Goal: Information Seeking & Learning: Understand process/instructions

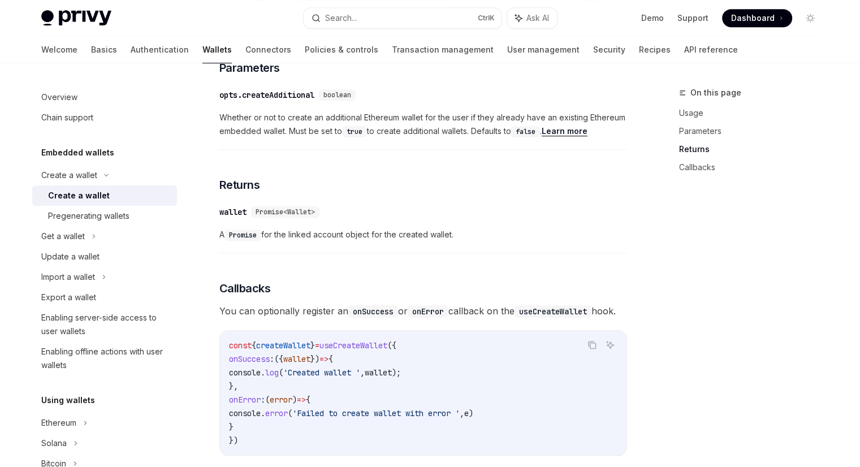
scroll to position [545, 0]
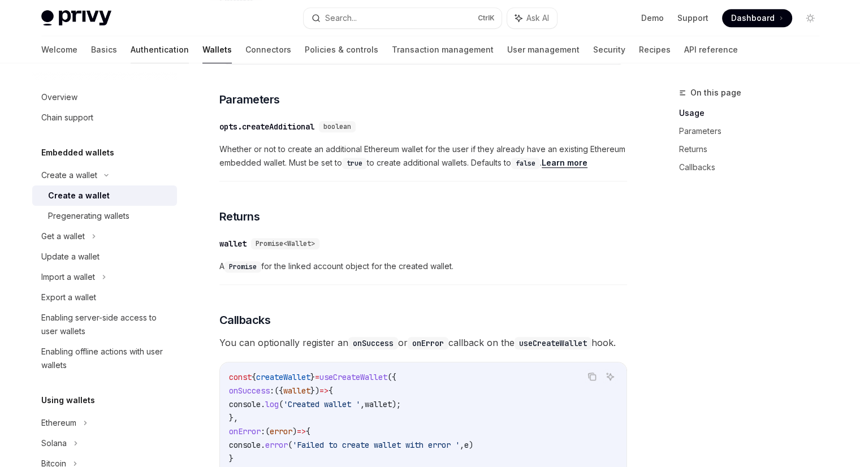
click at [131, 54] on link "Authentication" at bounding box center [160, 49] width 58 height 27
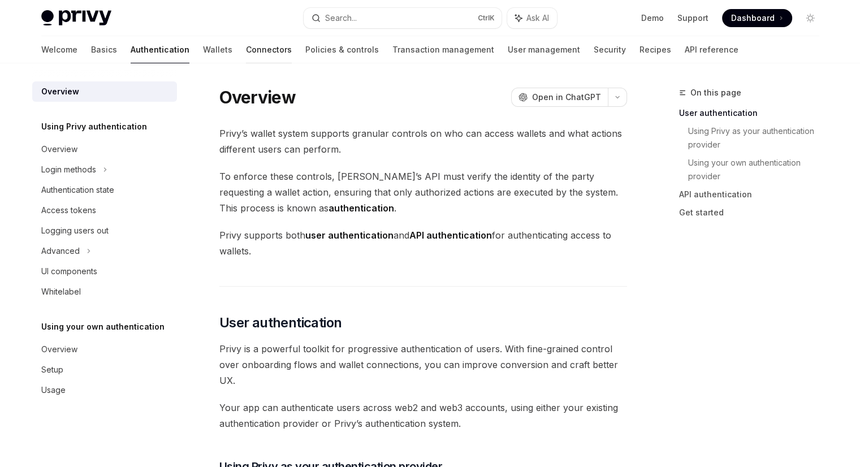
click at [246, 58] on link "Connectors" at bounding box center [269, 49] width 46 height 27
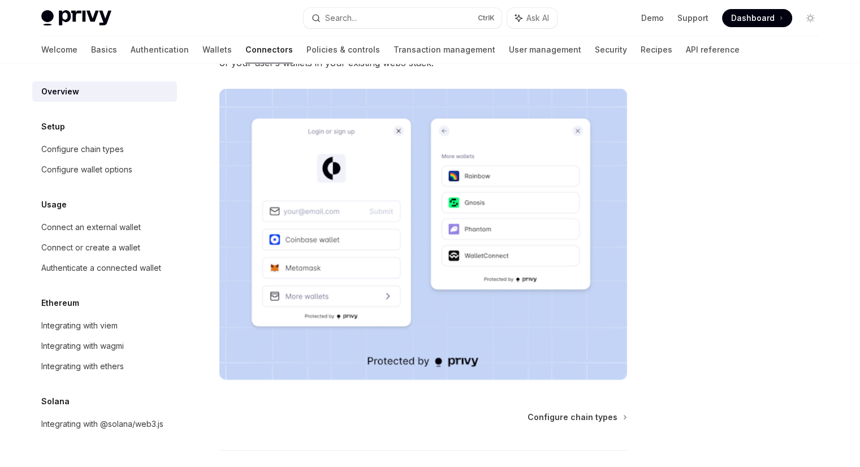
scroll to position [258, 0]
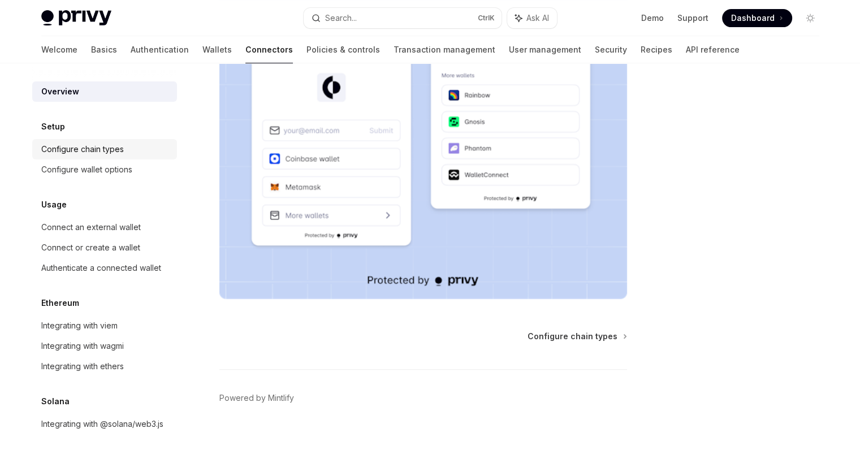
click at [83, 151] on div "Configure chain types" at bounding box center [82, 149] width 83 height 14
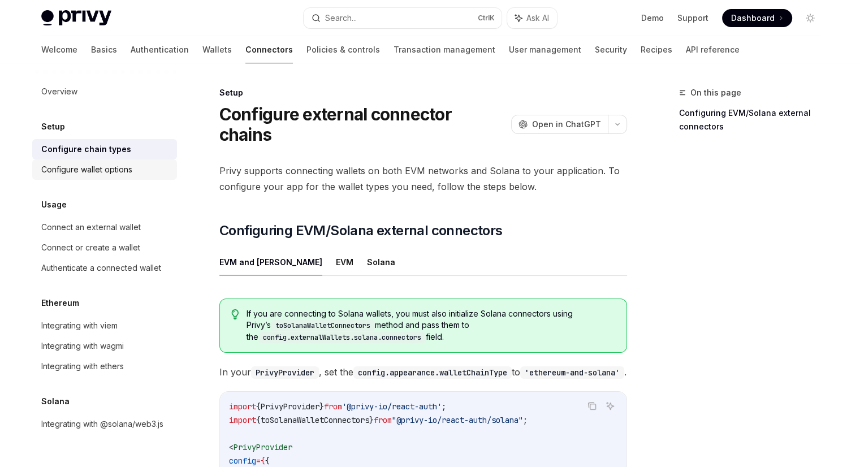
click at [122, 168] on div "Configure wallet options" at bounding box center [86, 170] width 91 height 14
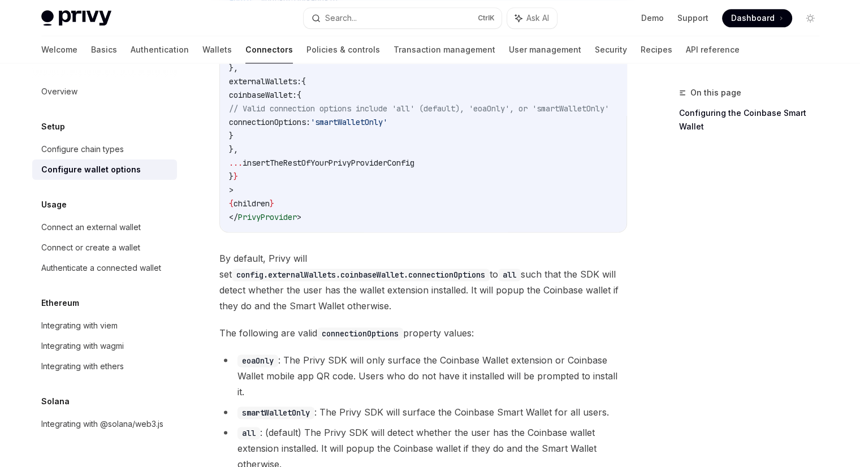
scroll to position [1654, 0]
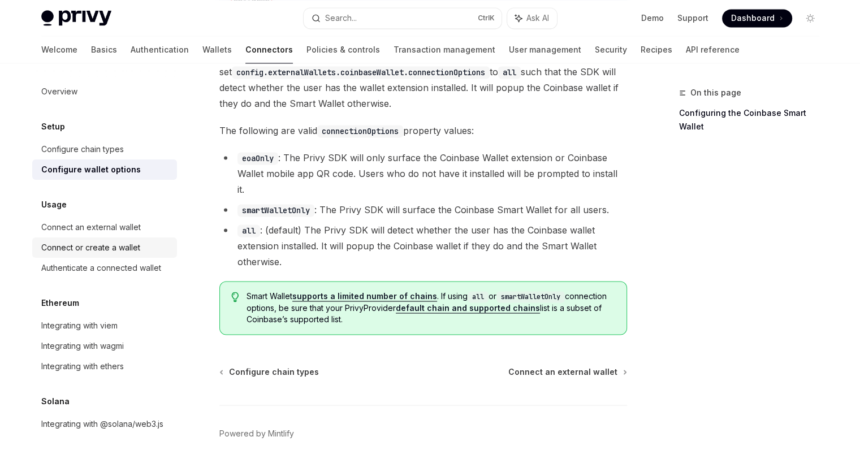
click at [107, 249] on div "Connect or create a wallet" at bounding box center [90, 248] width 99 height 14
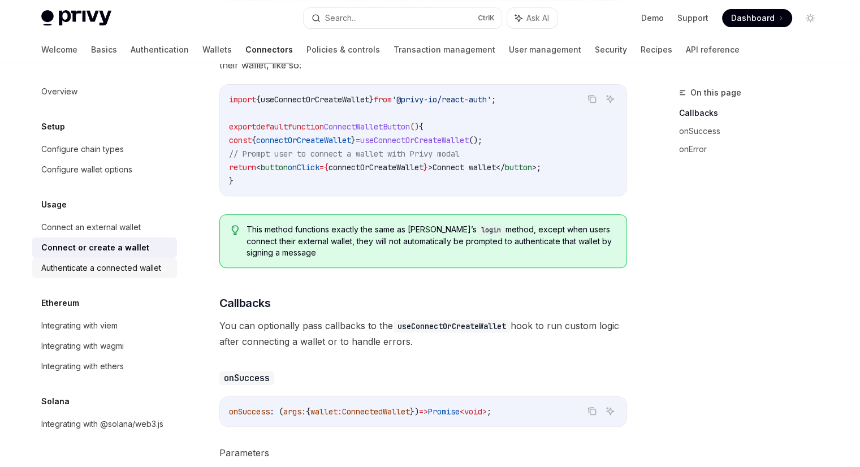
scroll to position [50, 0]
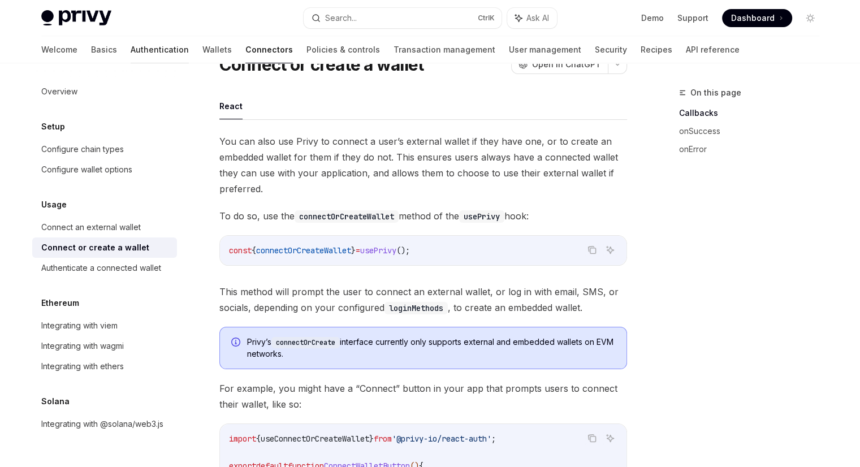
click at [131, 48] on link "Authentication" at bounding box center [160, 49] width 58 height 27
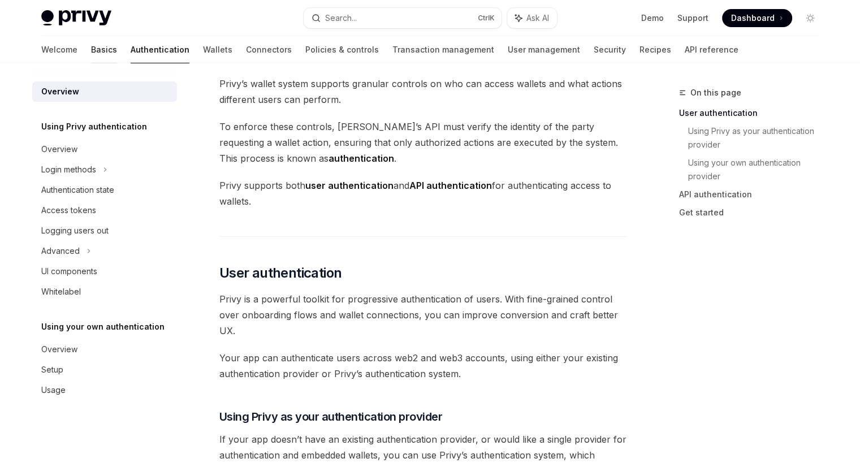
click at [91, 54] on link "Basics" at bounding box center [104, 49] width 26 height 27
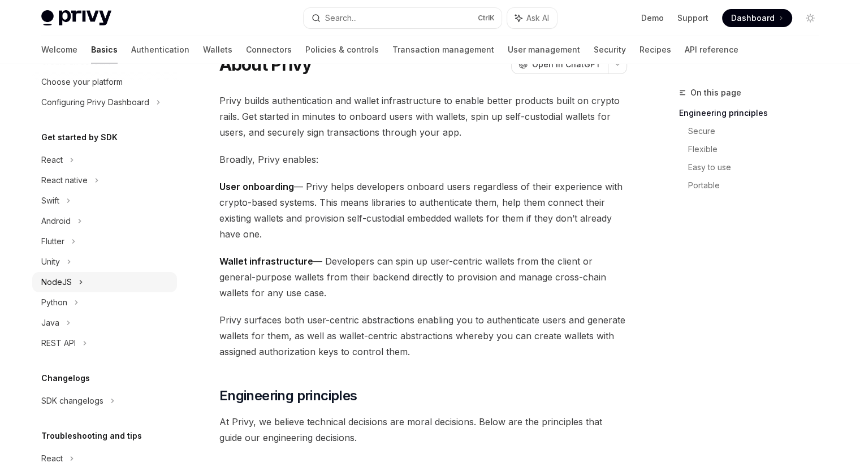
scroll to position [21, 0]
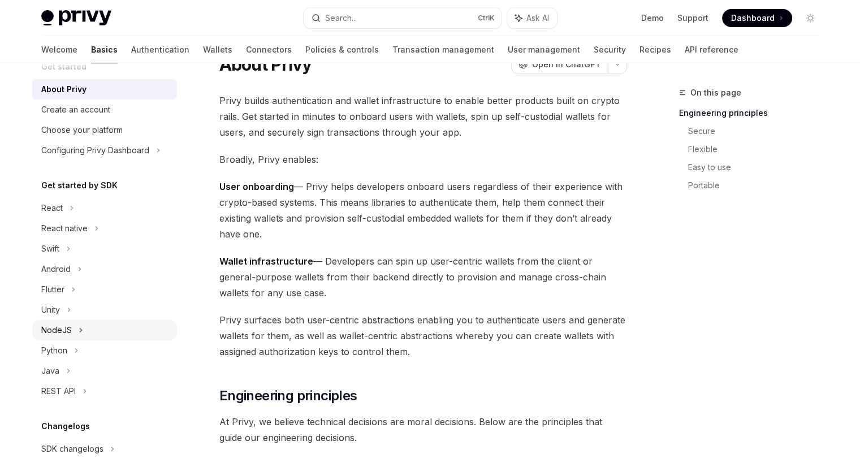
click at [64, 326] on div "NodeJS" at bounding box center [56, 330] width 31 height 14
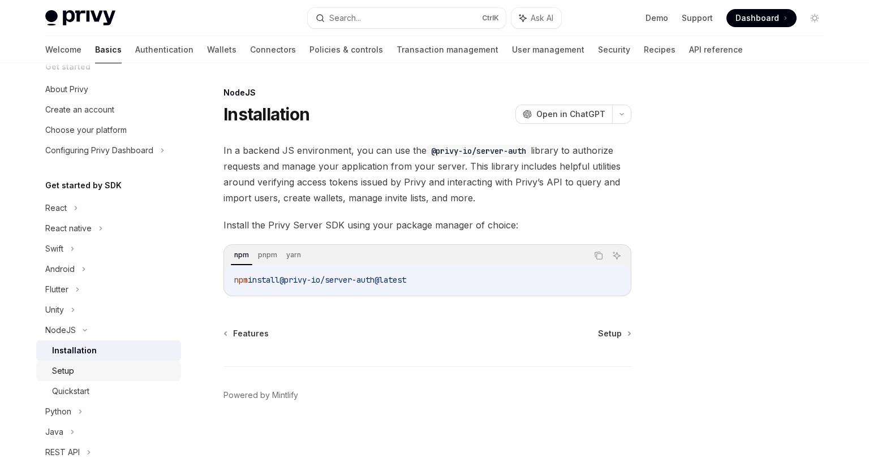
click at [64, 371] on div "Setup" at bounding box center [63, 371] width 22 height 14
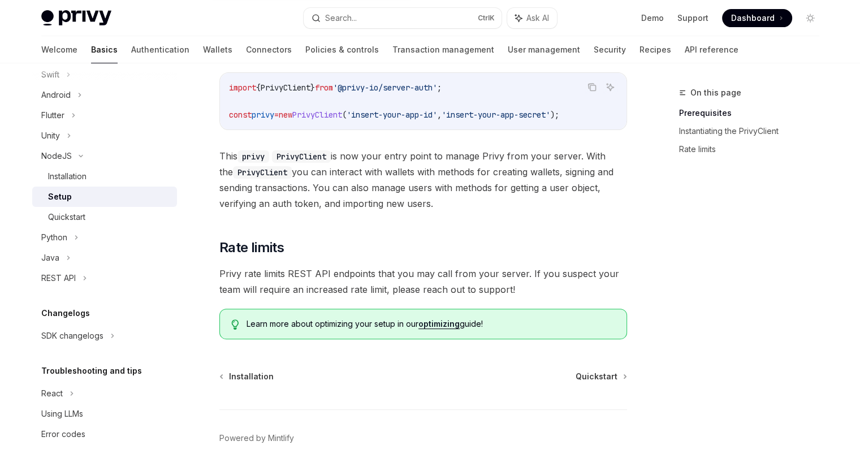
scroll to position [283, 0]
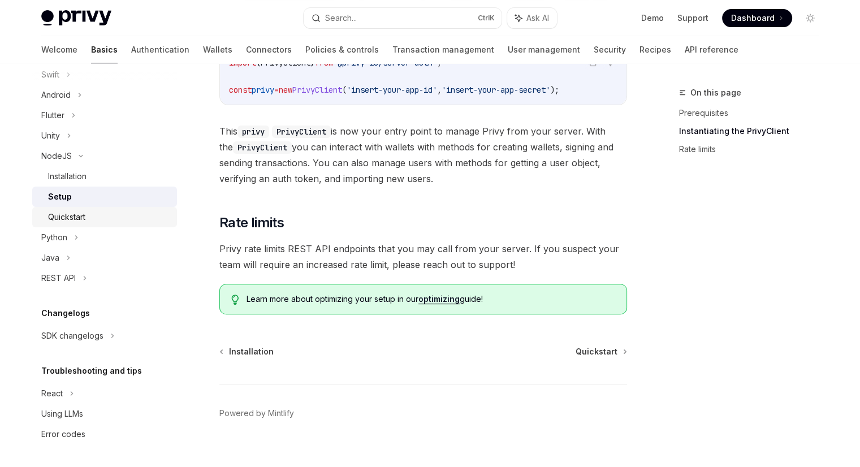
click at [71, 213] on div "Quickstart" at bounding box center [66, 217] width 37 height 14
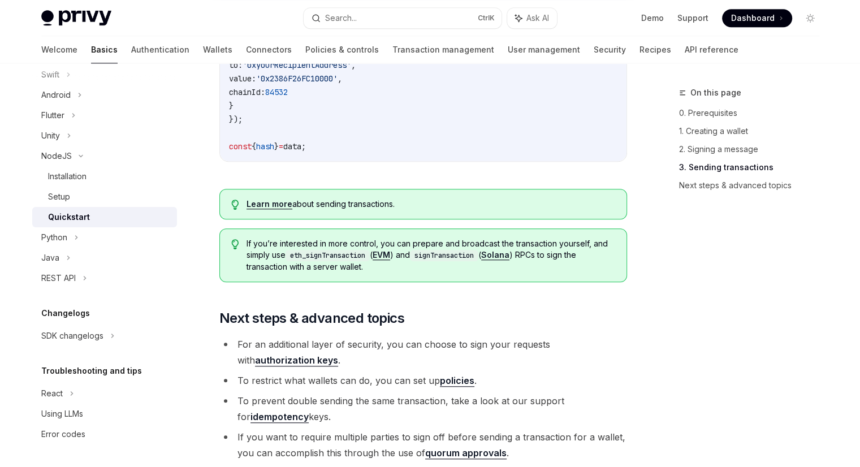
scroll to position [1131, 0]
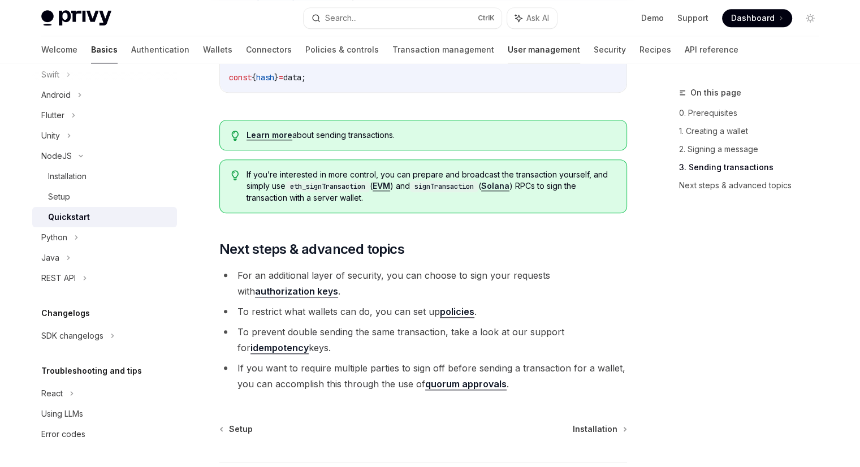
click at [508, 53] on link "User management" at bounding box center [544, 49] width 72 height 27
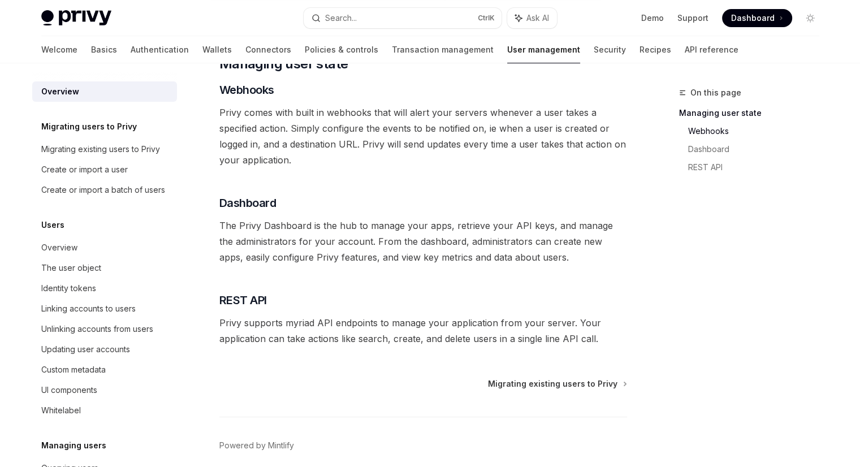
scroll to position [122, 0]
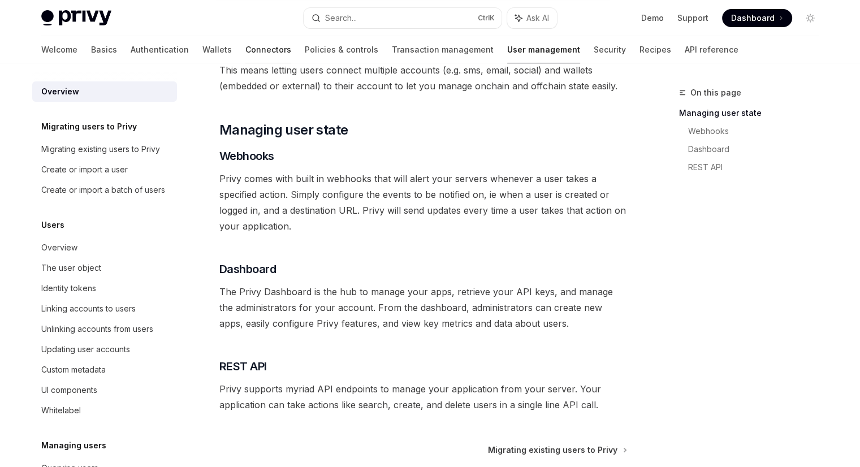
click at [245, 57] on link "Connectors" at bounding box center [268, 49] width 46 height 27
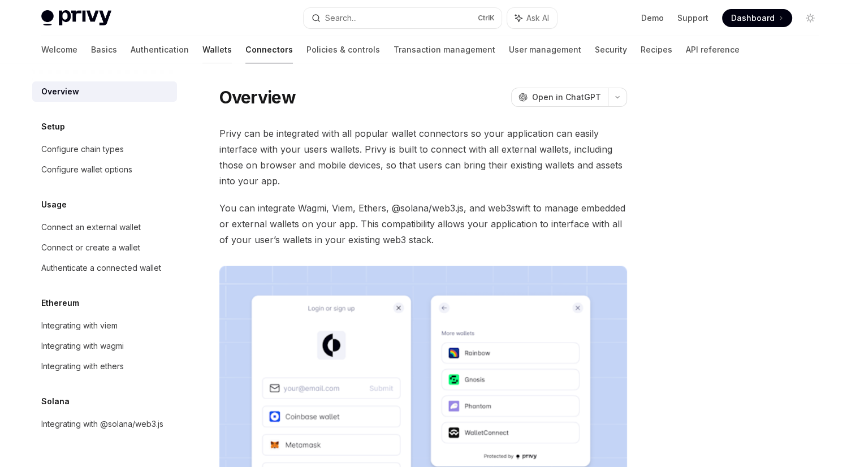
click at [202, 46] on link "Wallets" at bounding box center [216, 49] width 29 height 27
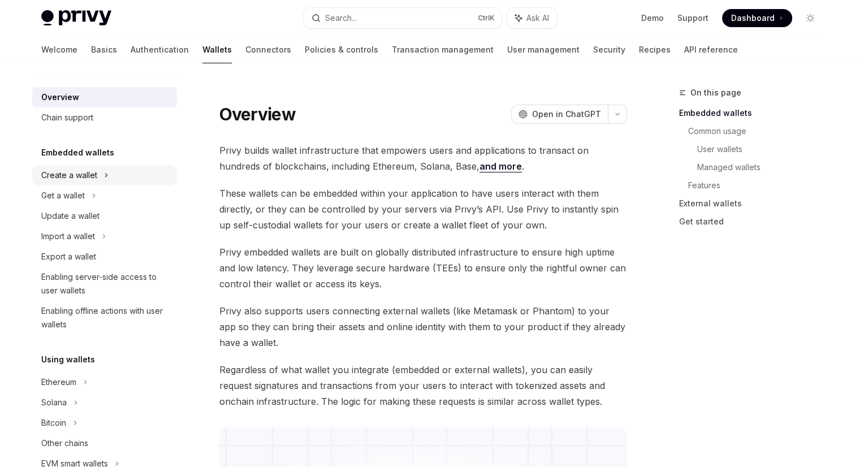
click at [79, 175] on div "Create a wallet" at bounding box center [69, 175] width 56 height 14
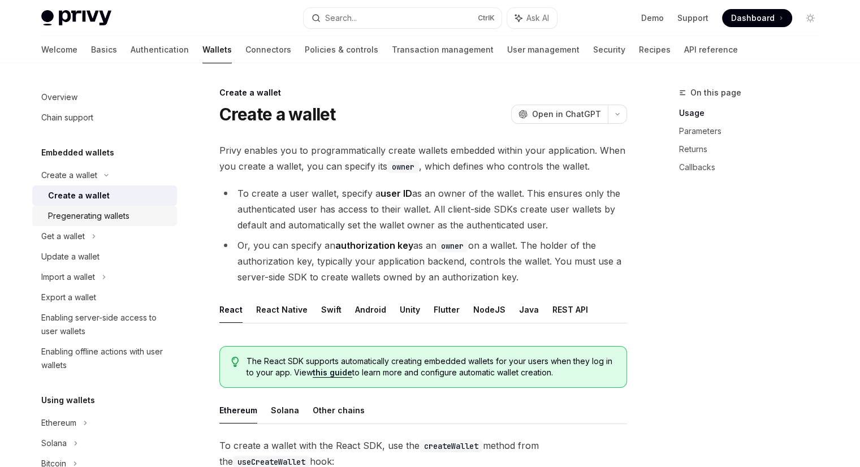
click at [79, 224] on link "Pregenerating wallets" at bounding box center [104, 216] width 145 height 20
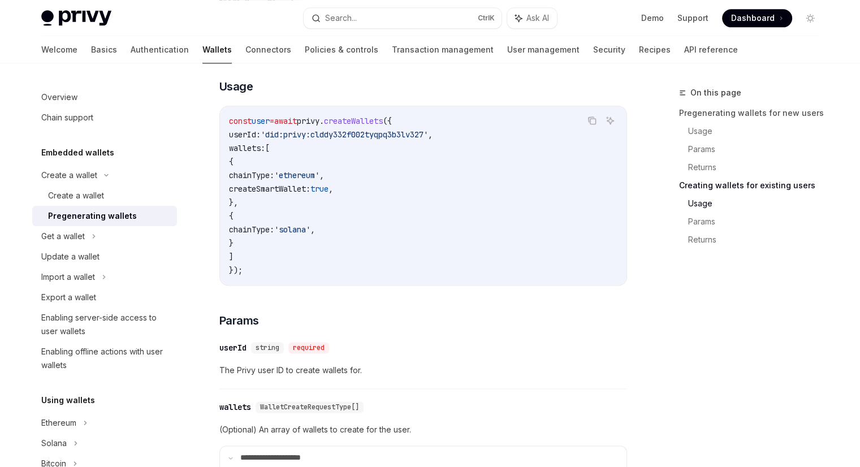
scroll to position [1300, 0]
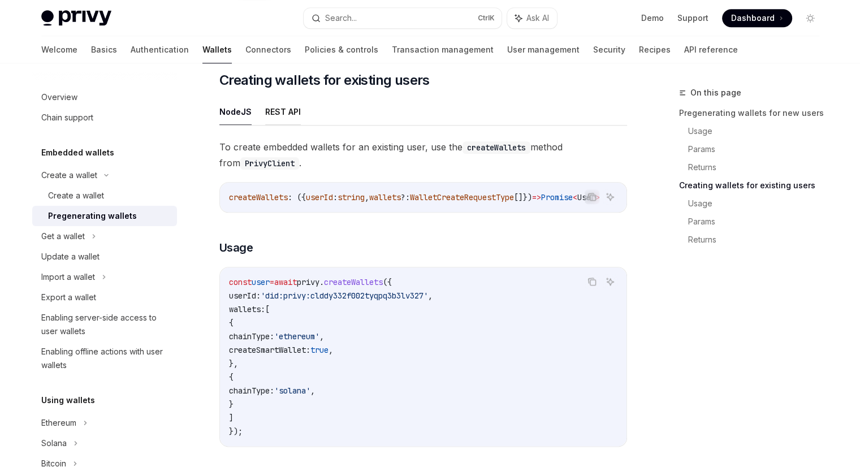
click at [289, 116] on button "REST API" at bounding box center [283, 111] width 36 height 27
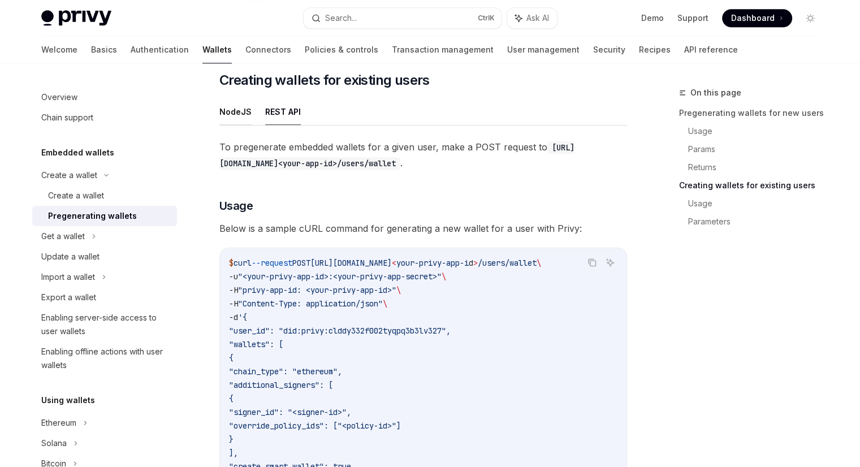
click at [223, 116] on button "NodeJS" at bounding box center [235, 111] width 32 height 27
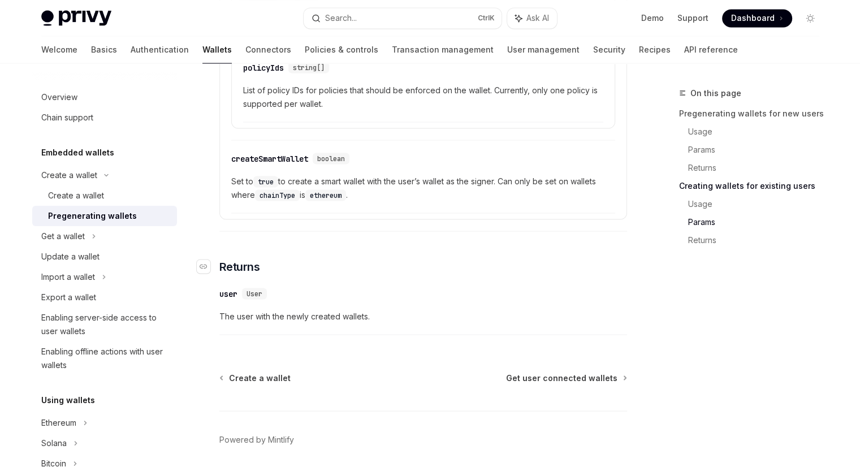
scroll to position [2137, 0]
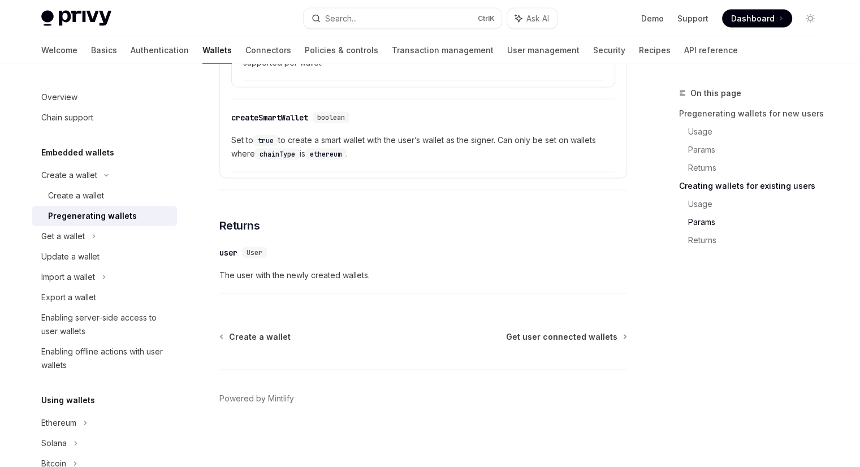
type textarea "*"
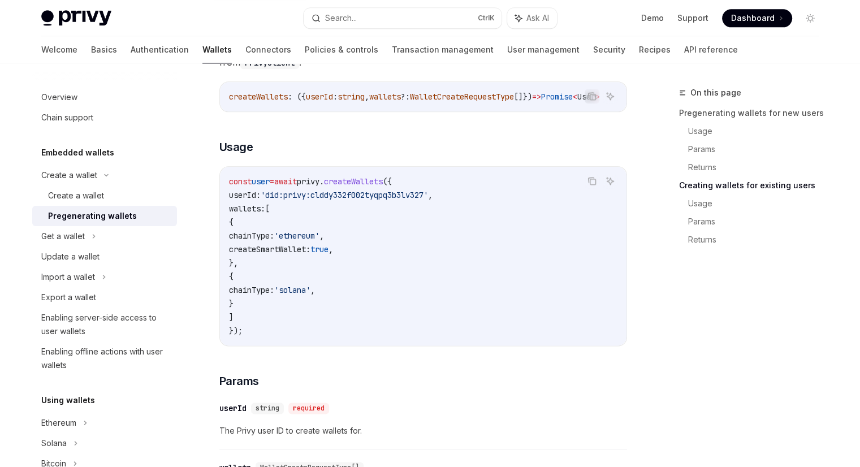
scroll to position [1401, 0]
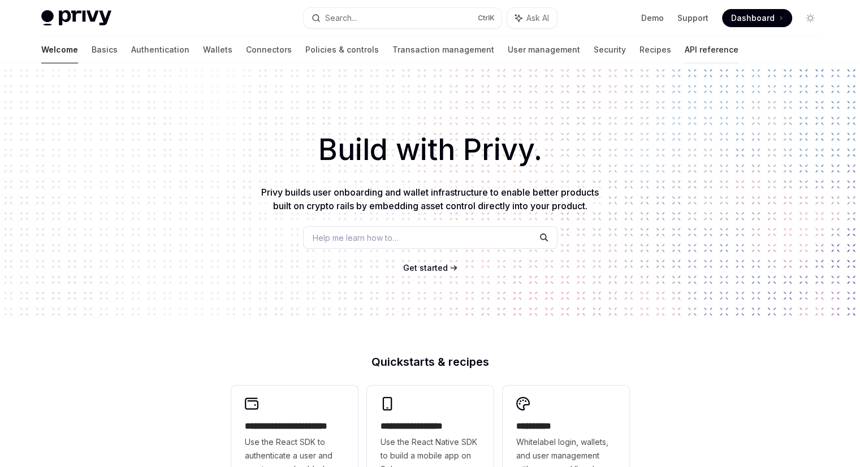
click at [685, 57] on link "API reference" at bounding box center [712, 49] width 54 height 27
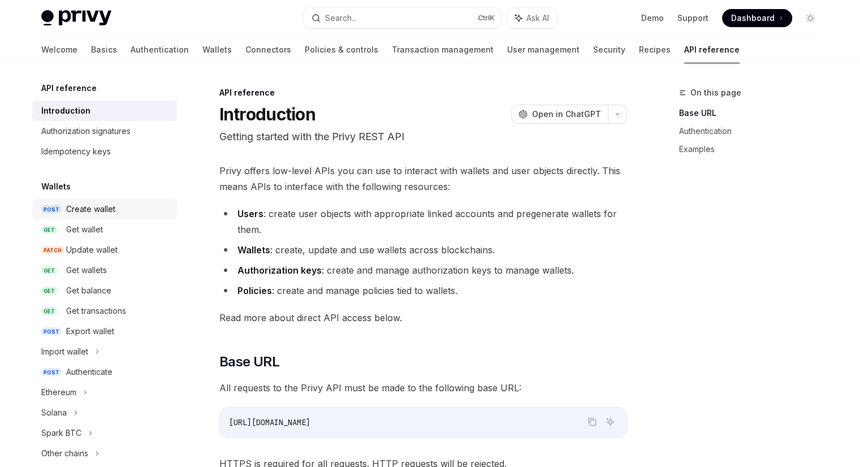
click at [151, 205] on div "Create wallet" at bounding box center [118, 209] width 104 height 14
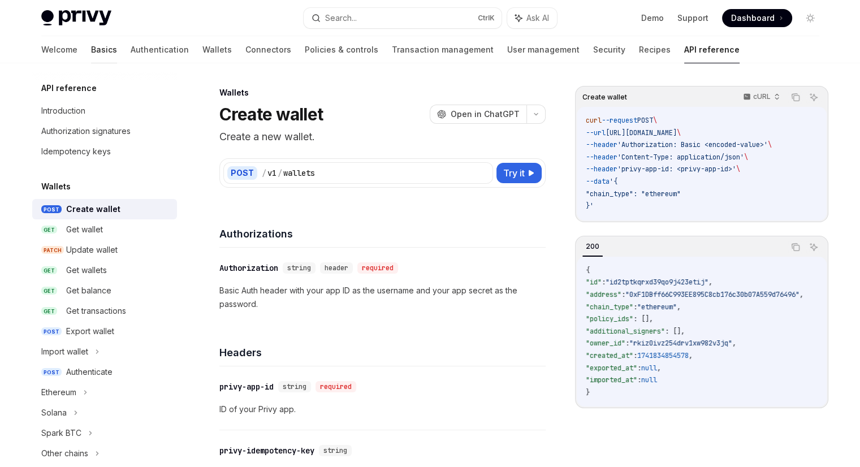
click at [91, 50] on link "Basics" at bounding box center [104, 49] width 26 height 27
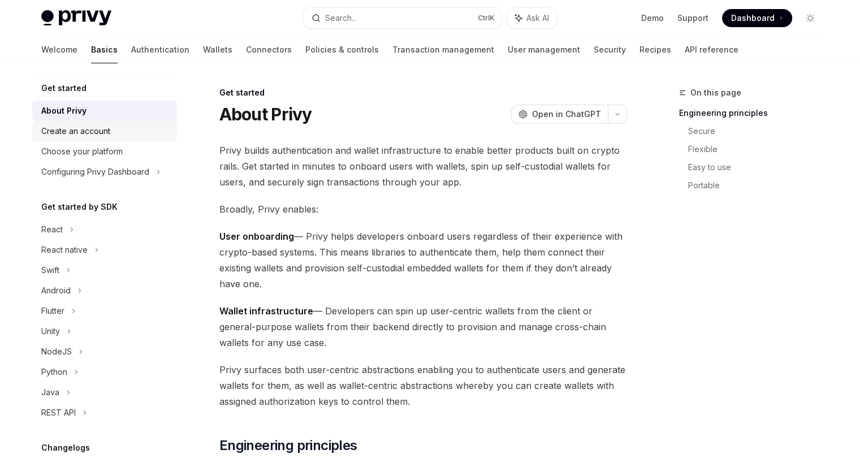
click at [96, 139] on link "Create an account" at bounding box center [104, 131] width 145 height 20
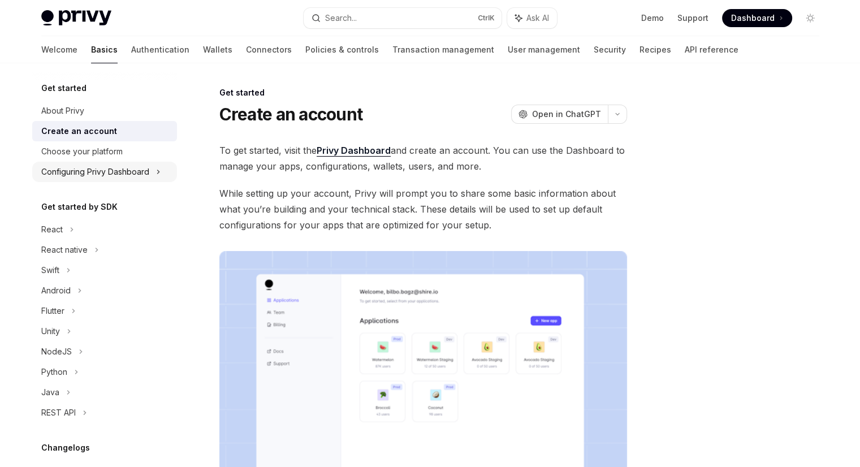
click at [100, 170] on div "Configuring Privy Dashboard" at bounding box center [95, 172] width 108 height 14
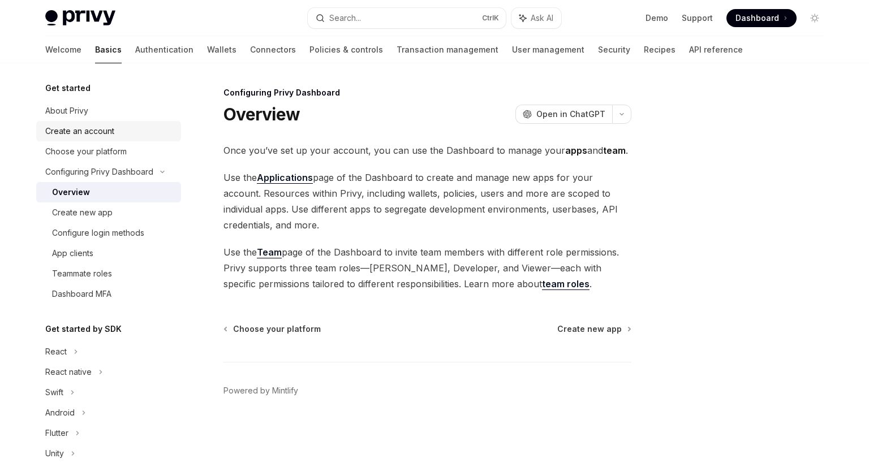
click at [98, 140] on link "Create an account" at bounding box center [108, 131] width 145 height 20
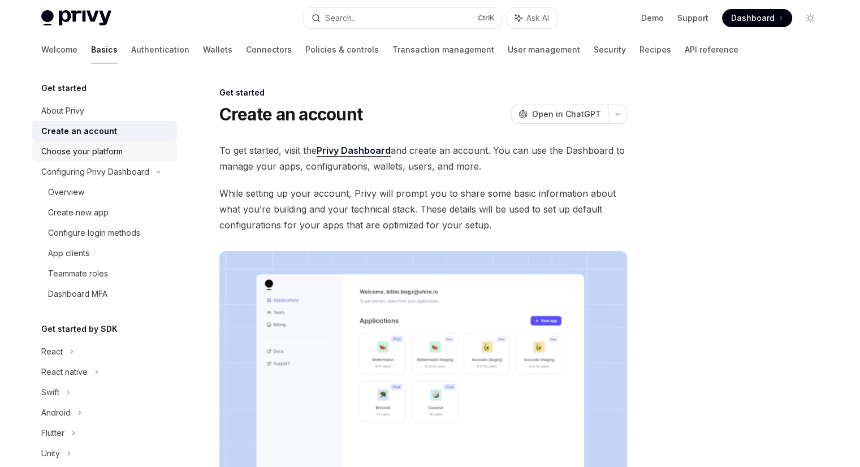
click at [95, 150] on div "Choose your platform" at bounding box center [81, 152] width 81 height 14
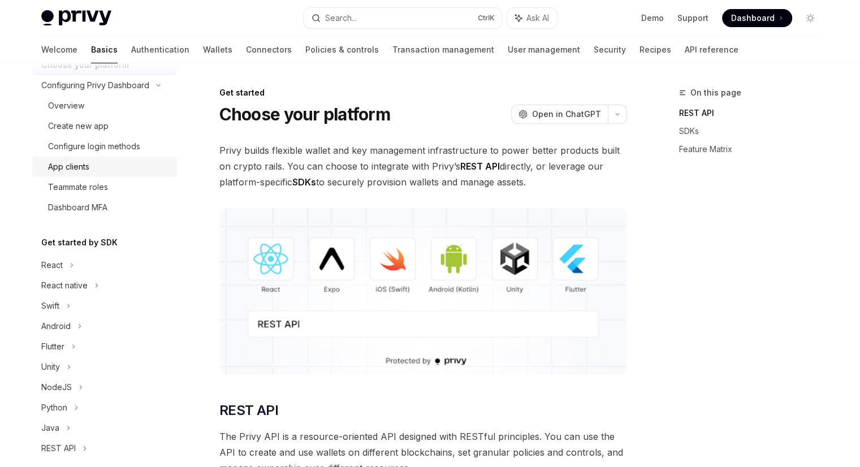
scroll to position [226, 0]
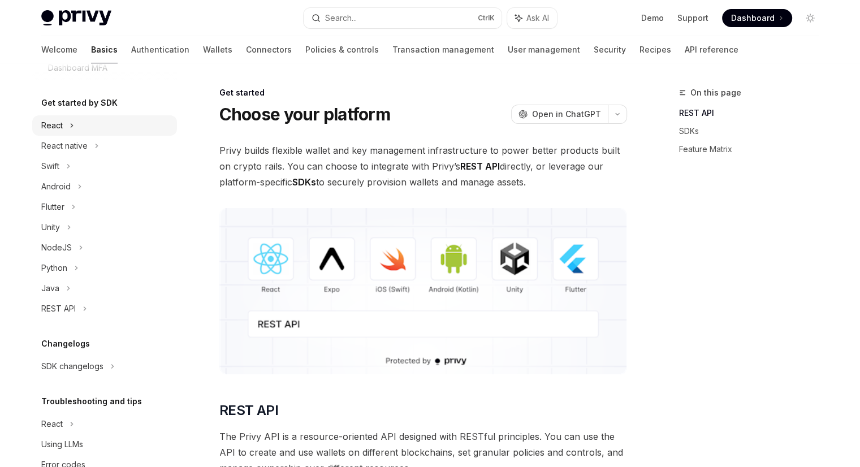
click at [70, 124] on icon at bounding box center [72, 126] width 5 height 14
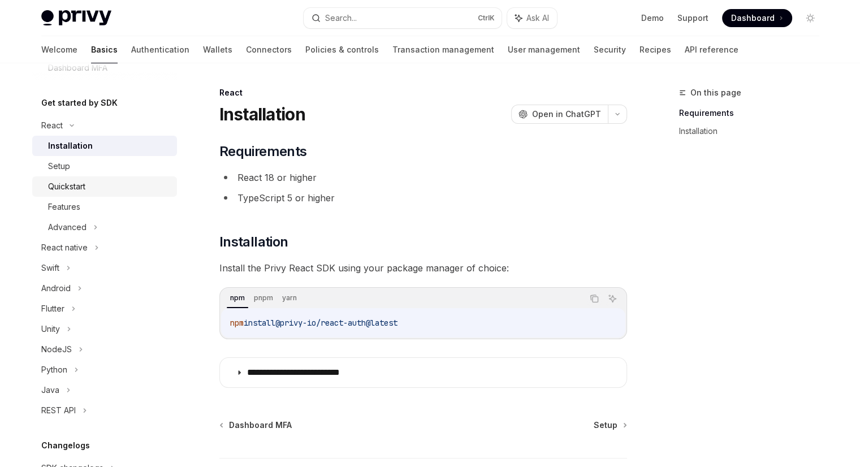
click at [64, 193] on div "Quickstart" at bounding box center [66, 187] width 37 height 14
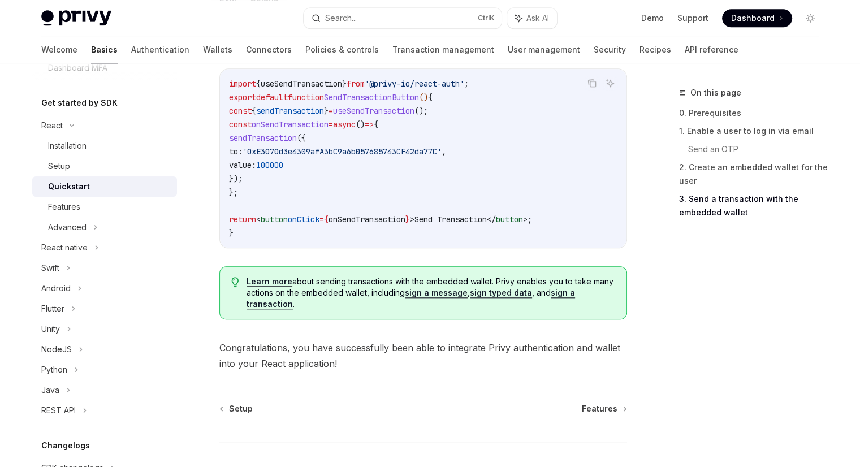
scroll to position [1175, 0]
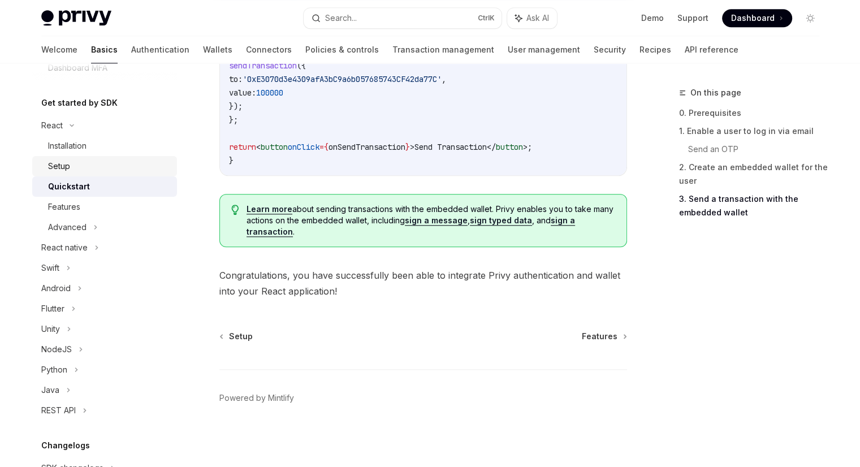
click at [71, 170] on div "Setup" at bounding box center [109, 166] width 122 height 14
type textarea "*"
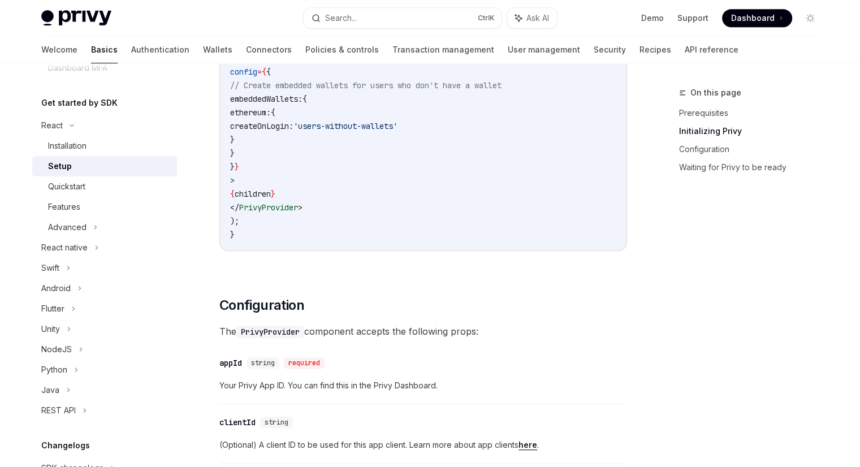
scroll to position [452, 0]
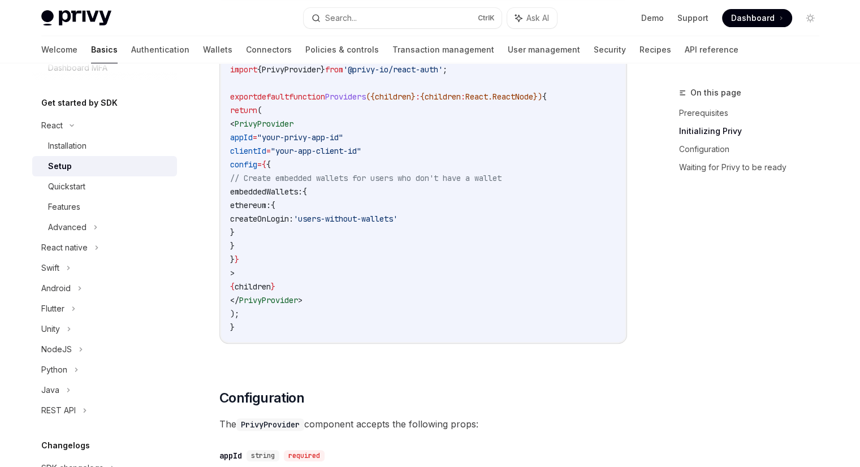
click at [293, 214] on span "createOnLogin:" at bounding box center [261, 219] width 63 height 10
copy span "createOnLogin"
click at [392, 14] on button "Search... Ctrl K" at bounding box center [403, 18] width 198 height 20
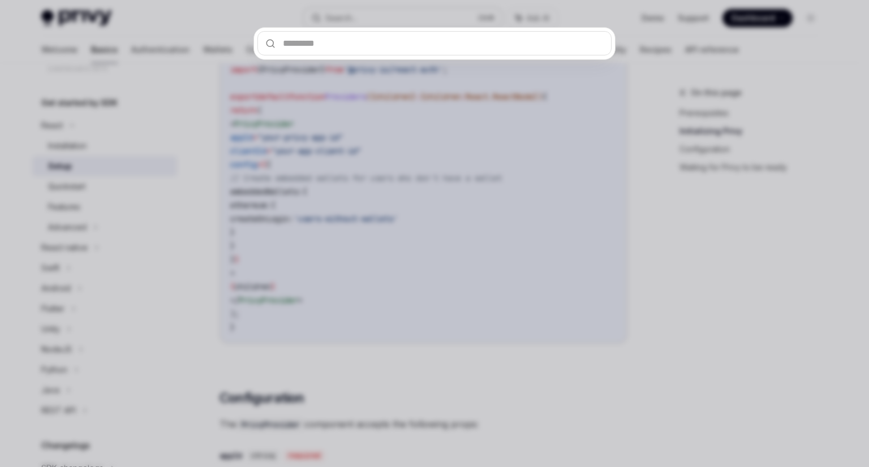
type input "**********"
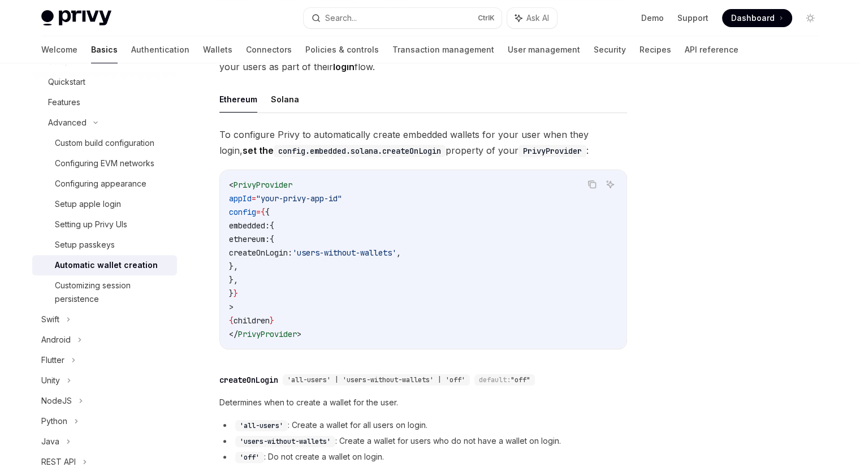
scroll to position [113, 0]
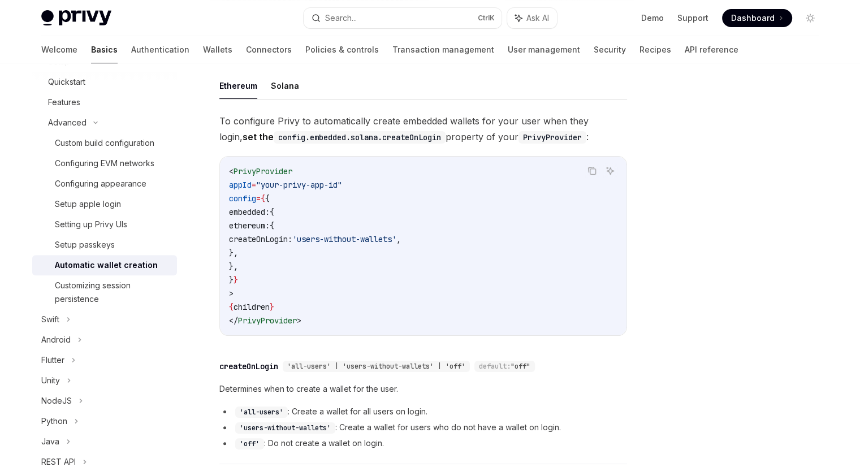
click at [270, 209] on span "embedded:" at bounding box center [249, 212] width 41 height 10
copy span "embedded"
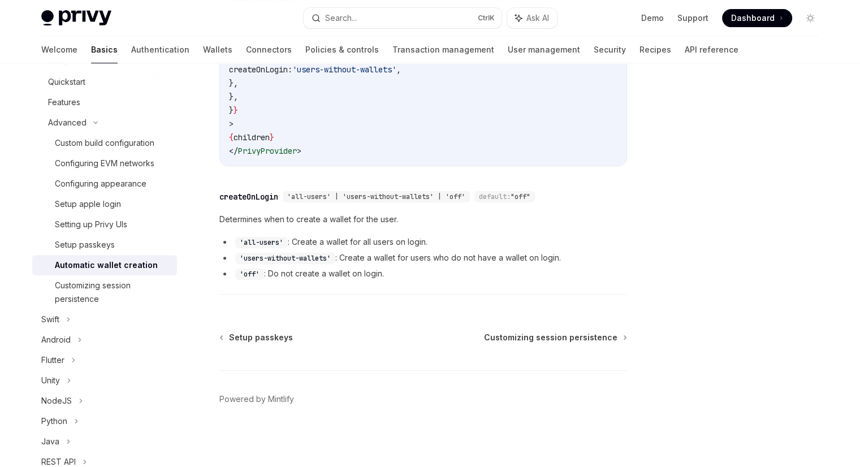
scroll to position [283, 0]
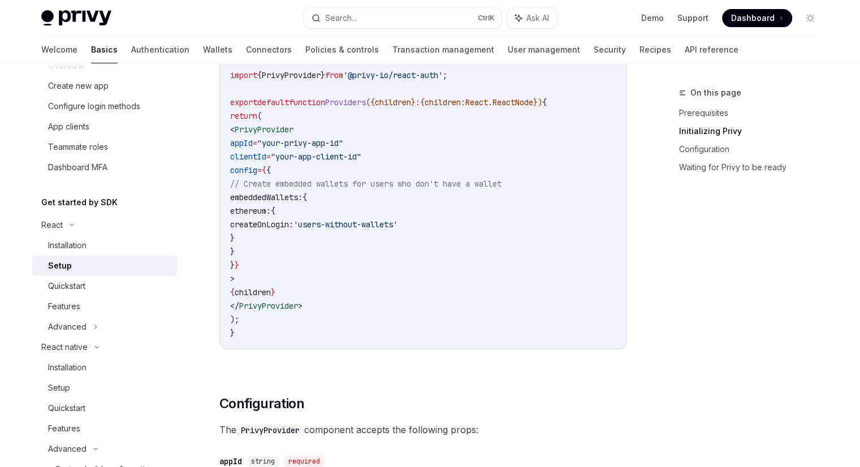
scroll to position [452, 0]
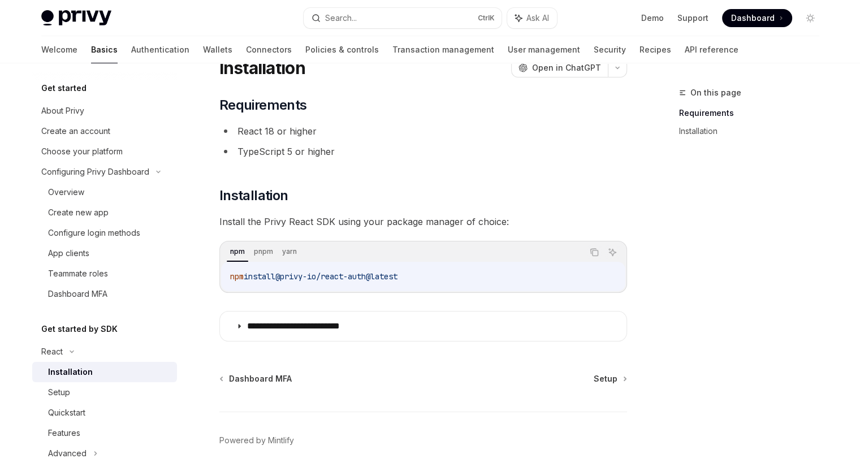
scroll to position [88, 0]
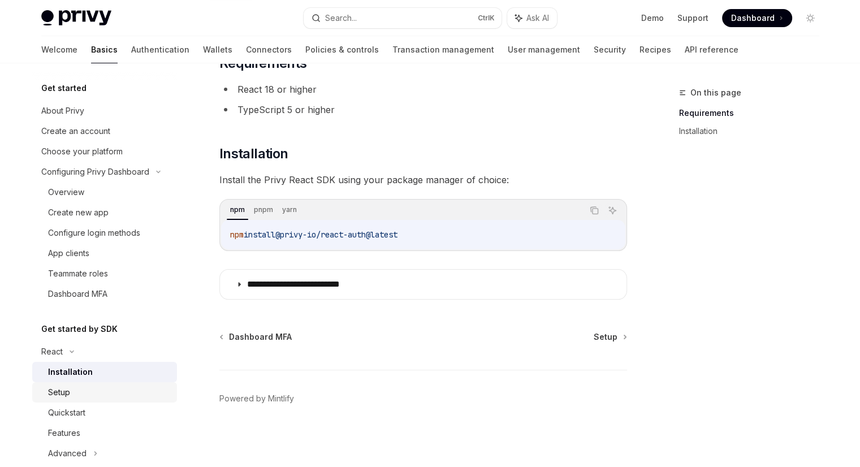
click at [83, 391] on div "Setup" at bounding box center [109, 393] width 122 height 14
type textarea "*"
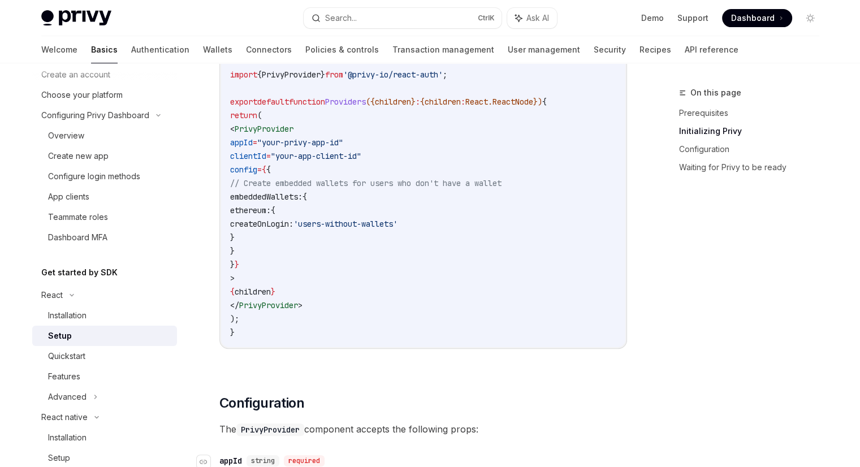
scroll to position [339, 0]
